Goal: Navigation & Orientation: Find specific page/section

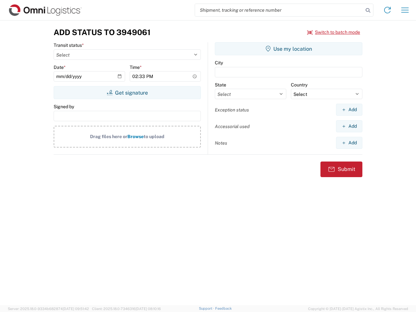
click at [279, 10] on input "search" at bounding box center [279, 10] width 168 height 12
click at [368, 10] on icon at bounding box center [367, 10] width 9 height 9
click at [387, 10] on icon at bounding box center [387, 10] width 10 height 10
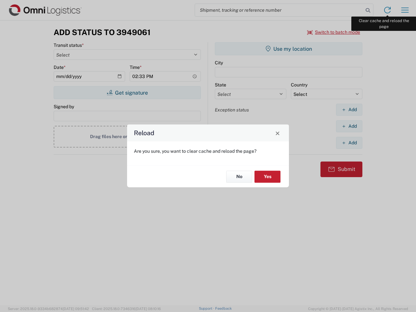
click at [405, 10] on div "Reload Are you sure, you want to clear cache and reload the page? No Yes" at bounding box center [208, 156] width 416 height 312
click at [334, 32] on div "Reload Are you sure, you want to clear cache and reload the page? No Yes" at bounding box center [208, 156] width 416 height 312
click at [127, 93] on div "Reload Are you sure, you want to clear cache and reload the page? No Yes" at bounding box center [208, 156] width 416 height 312
click at [289, 49] on div "Reload Are you sure, you want to clear cache and reload the page? No Yes" at bounding box center [208, 156] width 416 height 312
click at [349, 110] on div "Reload Are you sure, you want to clear cache and reload the page? No Yes" at bounding box center [208, 156] width 416 height 312
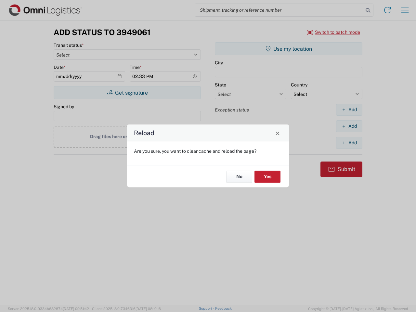
click at [349, 126] on div "Reload Are you sure, you want to clear cache and reload the page? No Yes" at bounding box center [208, 156] width 416 height 312
click at [349, 143] on div "Reload Are you sure, you want to clear cache and reload the page? No Yes" at bounding box center [208, 156] width 416 height 312
